Goal: Check status: Check status

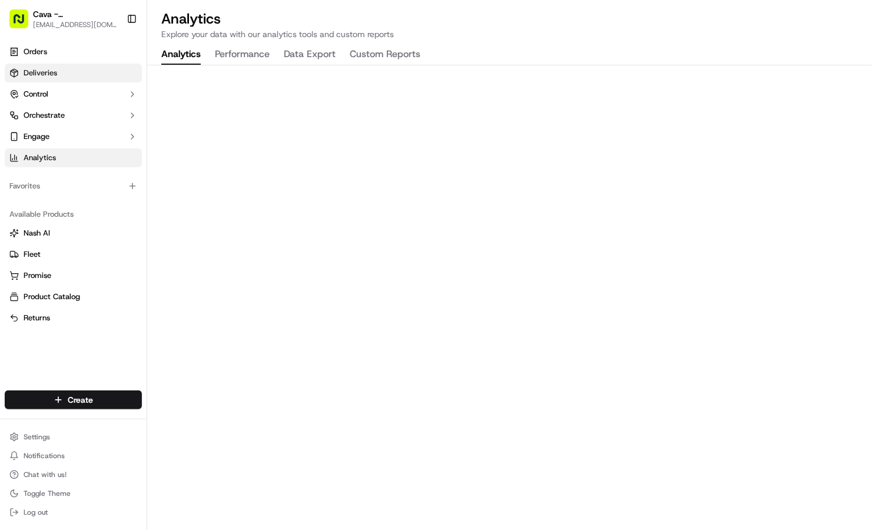
click at [89, 79] on link "Deliveries" at bounding box center [73, 73] width 137 height 19
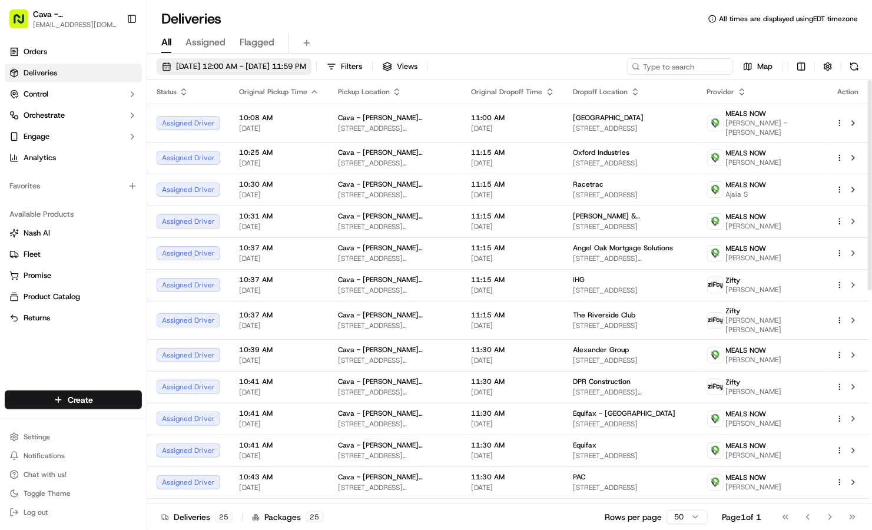
click at [261, 67] on span "[DATE] 12:00 AM - [DATE] 11:59 PM" at bounding box center [241, 66] width 130 height 11
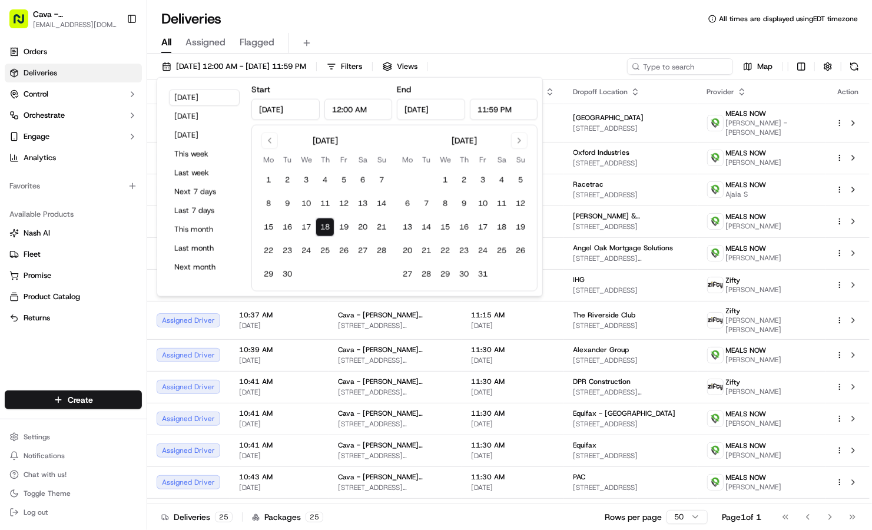
click at [325, 225] on button "18" at bounding box center [324, 227] width 19 height 19
drag, startPoint x: 325, startPoint y: 225, endPoint x: 391, endPoint y: 27, distance: 209.2
click at [391, 27] on div "Deliveries All times are displayed using EDT timezone" at bounding box center [509, 18] width 724 height 19
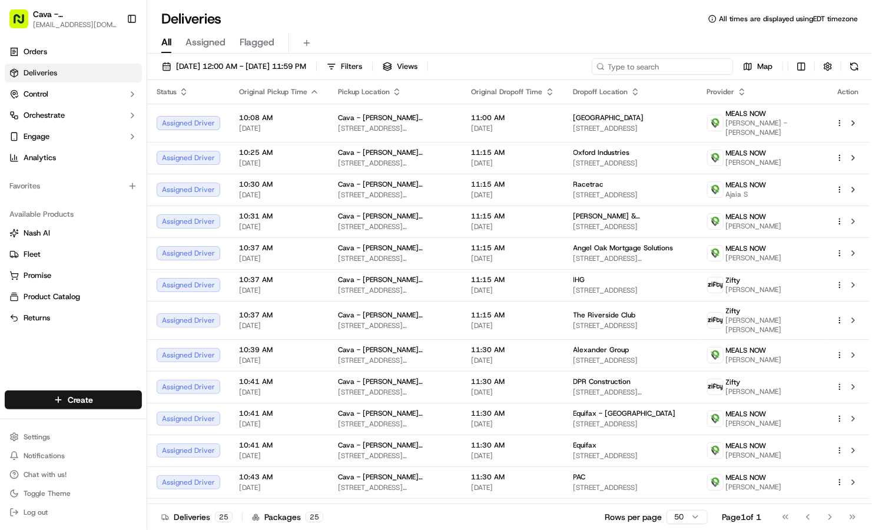
click at [682, 67] on input at bounding box center [661, 66] width 141 height 16
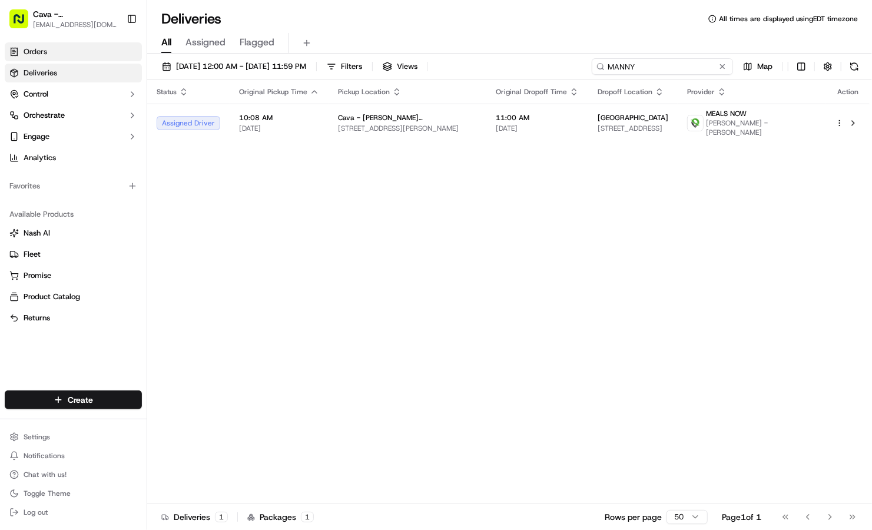
type input "MANNY"
click at [105, 55] on link "Orders" at bounding box center [73, 51] width 137 height 19
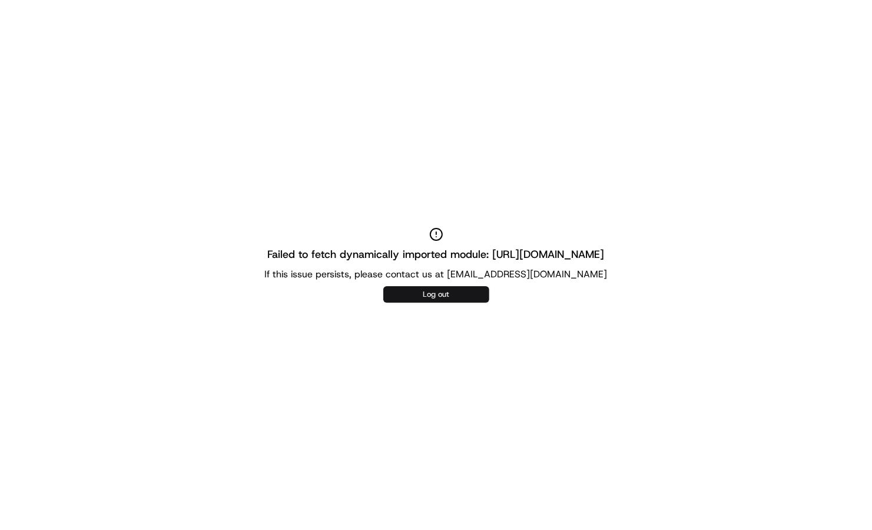
click at [423, 288] on button "Log out" at bounding box center [436, 294] width 106 height 16
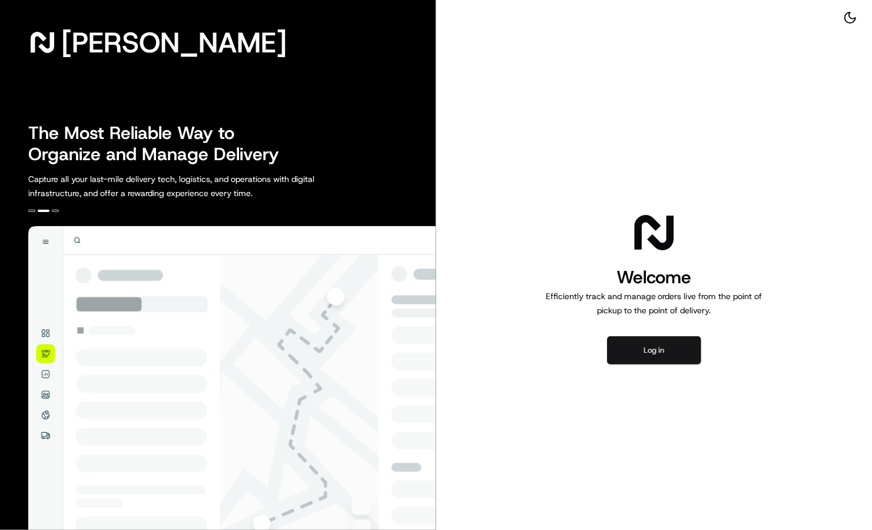
click at [646, 351] on button "Log in" at bounding box center [654, 350] width 94 height 28
